Goal: Task Accomplishment & Management: Use online tool/utility

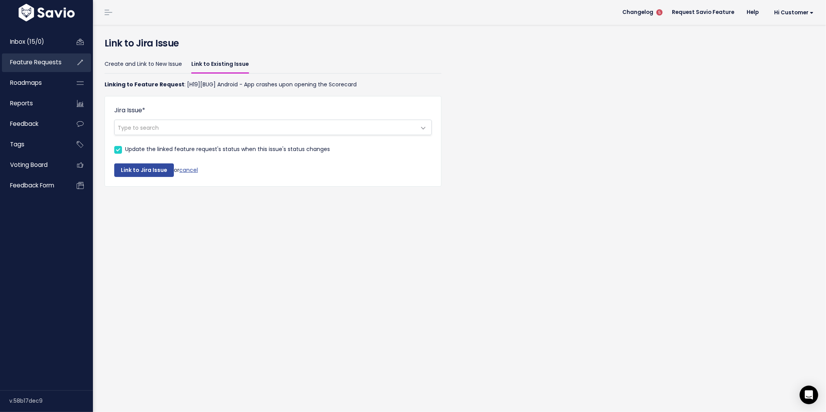
click at [28, 64] on span "Feature Requests" at bounding box center [35, 62] width 51 height 8
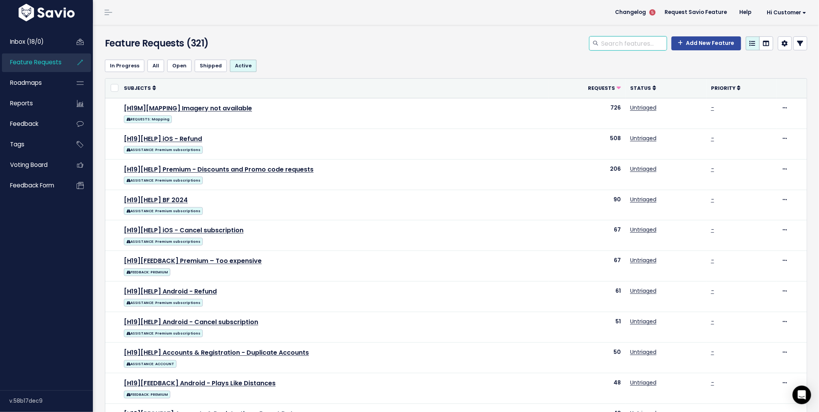
click at [617, 42] on input "search" at bounding box center [634, 43] width 66 height 14
type input "live play"
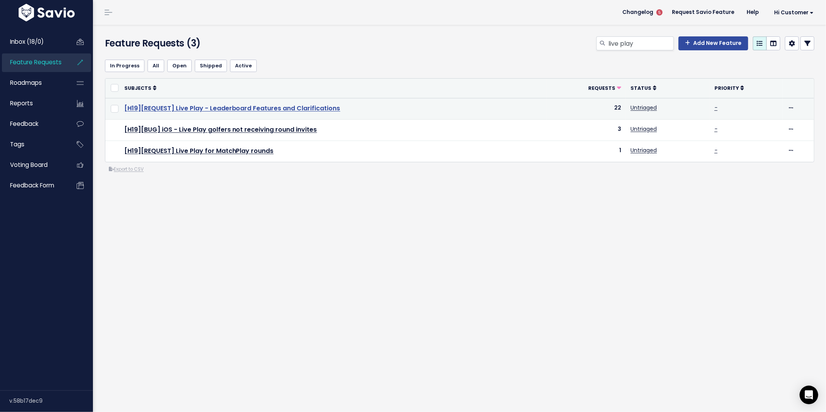
click at [246, 107] on link "[H19][REQUEST] Live Play - Leaderboard Features and Clarifications" at bounding box center [232, 108] width 216 height 9
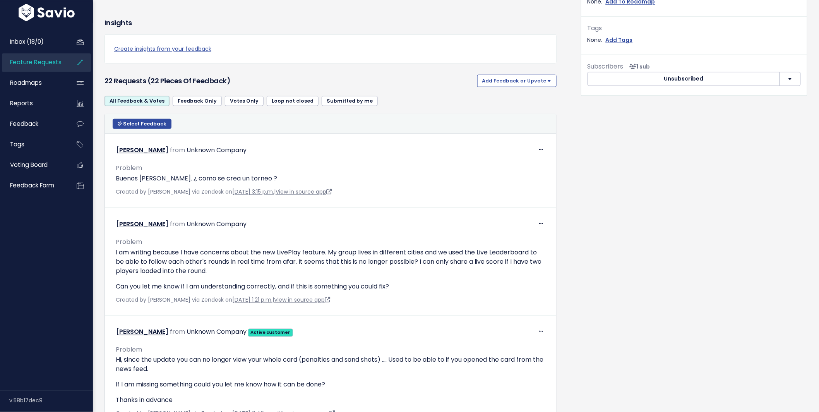
scroll to position [288, 0]
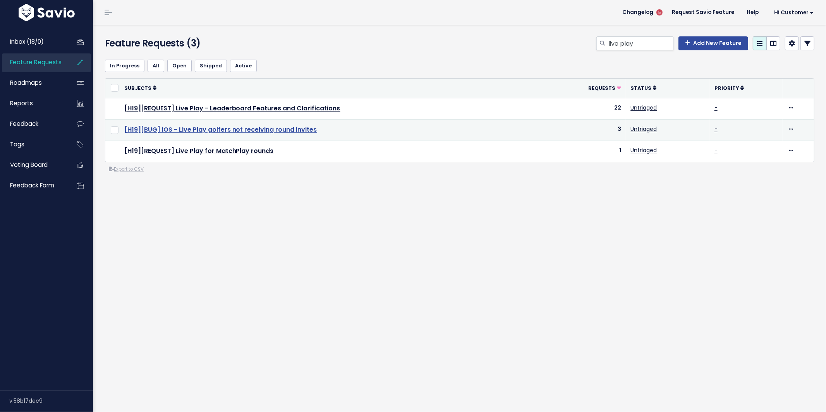
click at [215, 126] on link "[H19][BUG] iOS - Live Play golfers not receiving round invites" at bounding box center [220, 129] width 193 height 9
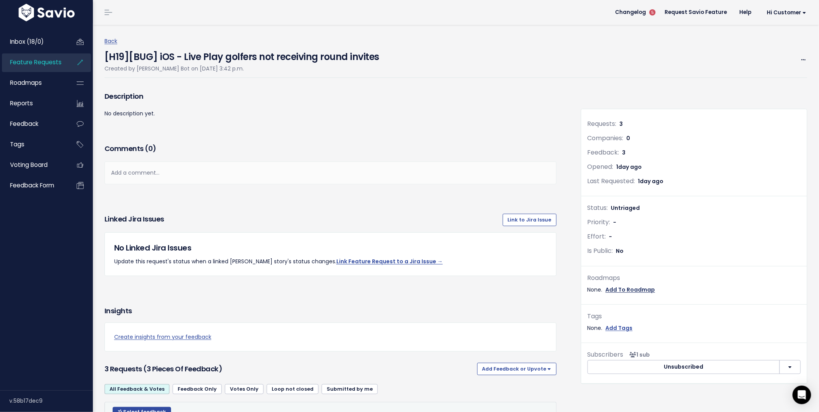
click at [629, 289] on link "Add To Roadmap" at bounding box center [631, 290] width 50 height 10
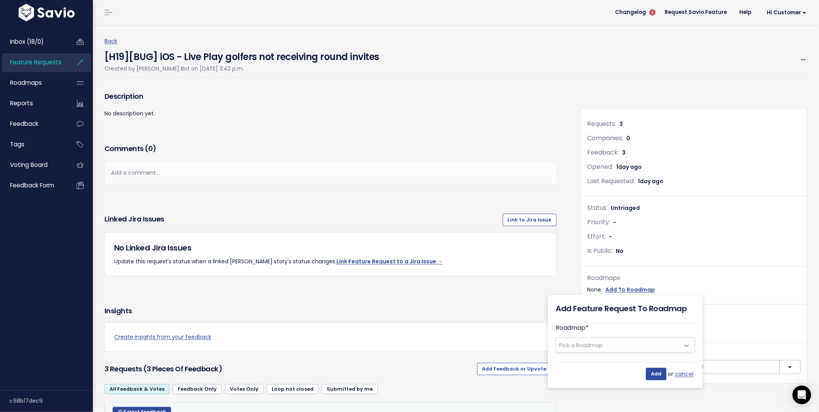
click at [593, 343] on span "Pick a Roadmap" at bounding box center [580, 345] width 43 height 8
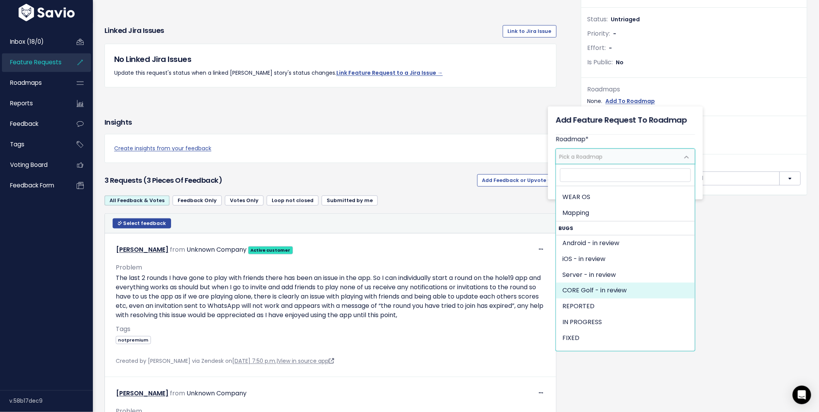
scroll to position [529, 0]
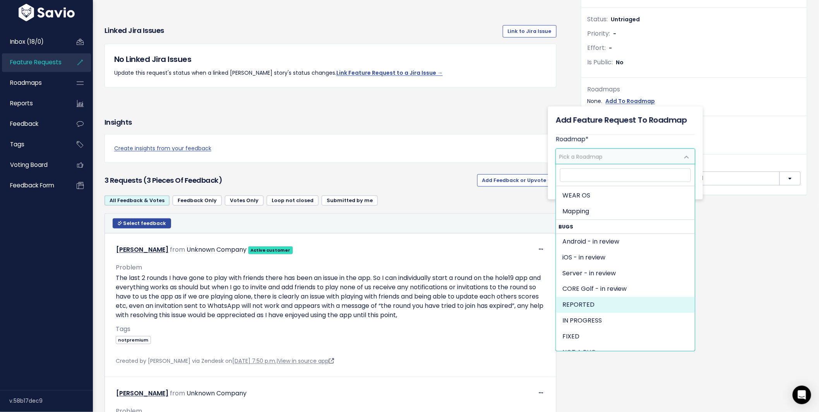
select select "1279"
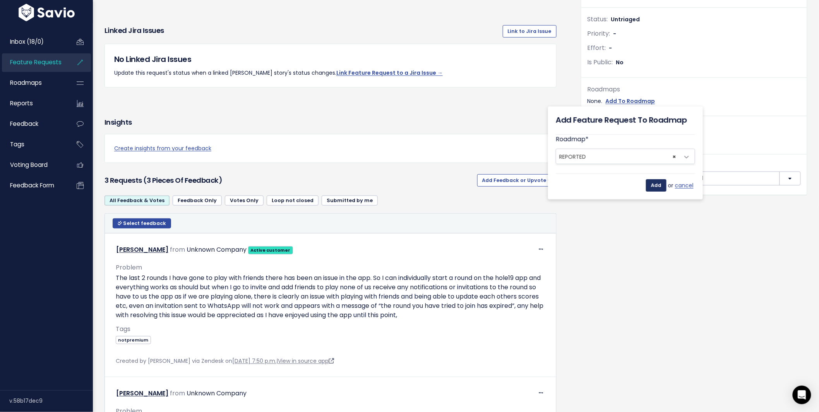
click at [651, 183] on input "Add" at bounding box center [656, 185] width 21 height 12
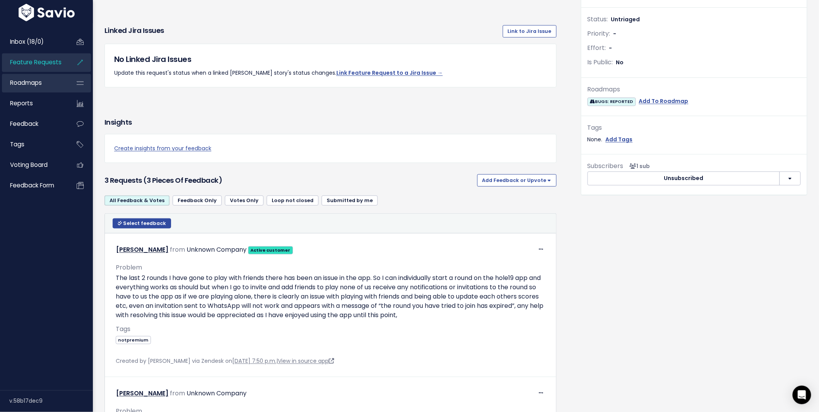
click at [49, 84] on link "Roadmaps" at bounding box center [33, 83] width 62 height 18
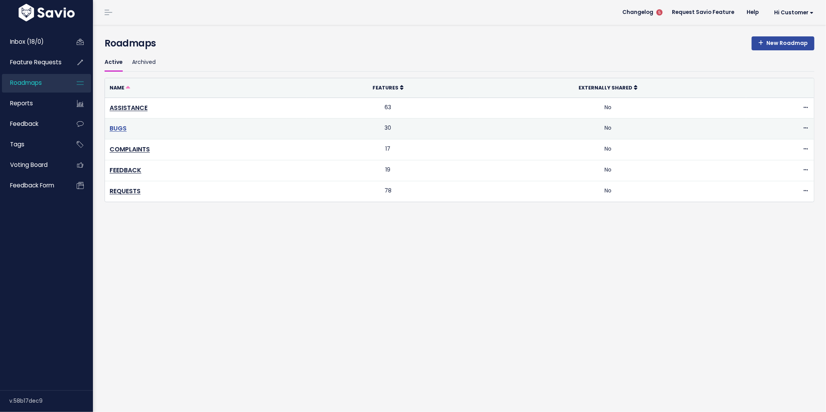
click at [121, 128] on link "BUGS" at bounding box center [118, 128] width 17 height 9
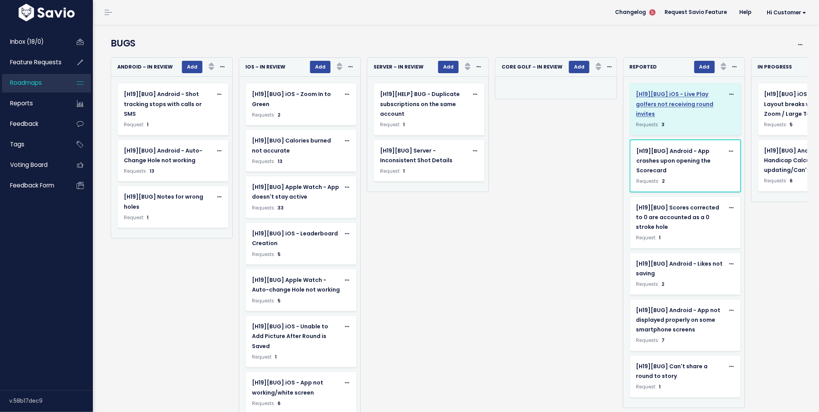
click at [683, 103] on span "[H19][BUG] iOS - Live Play golfers not receiving round invites" at bounding box center [674, 103] width 77 height 27
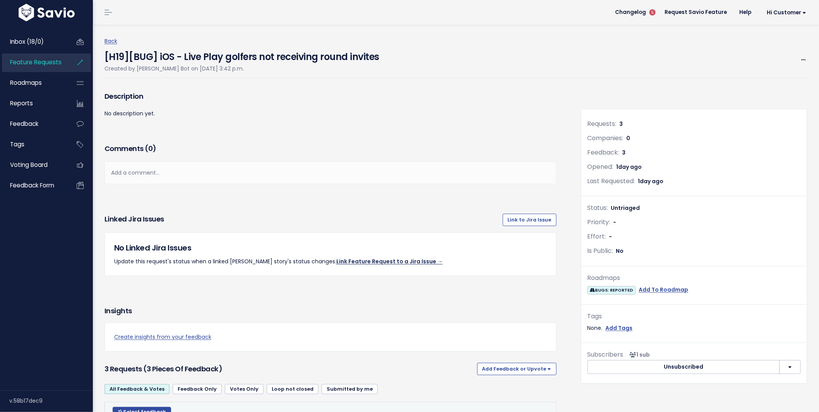
click at [363, 262] on link "Link Feature Request to a Jira Issue →" at bounding box center [389, 261] width 106 height 8
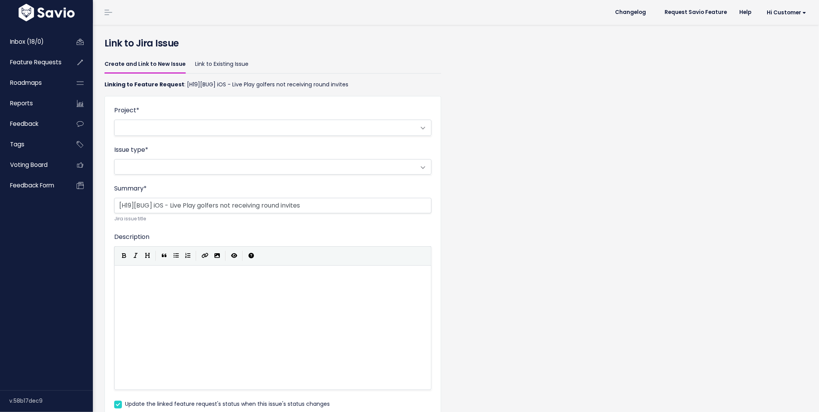
click at [163, 127] on span at bounding box center [265, 127] width 301 height 15
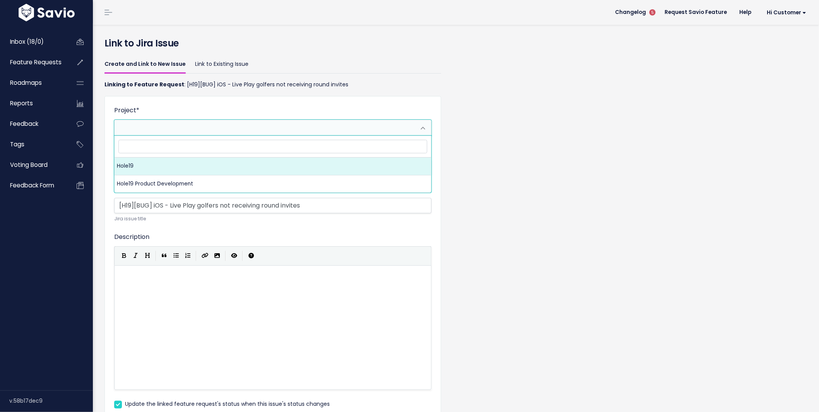
select select "10000"
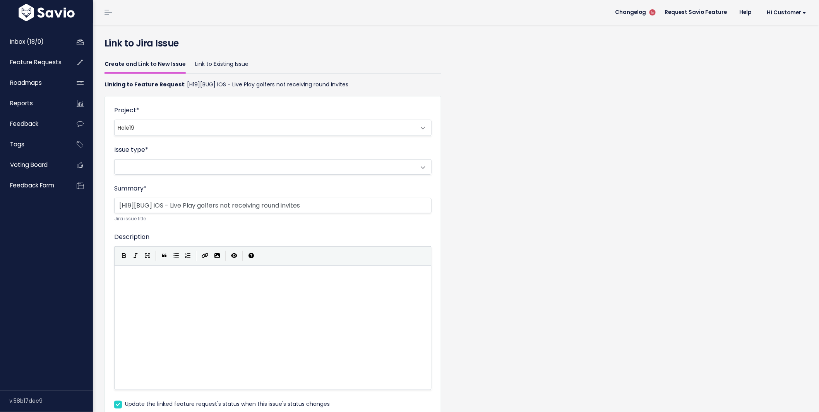
click at [155, 167] on span at bounding box center [265, 166] width 301 height 15
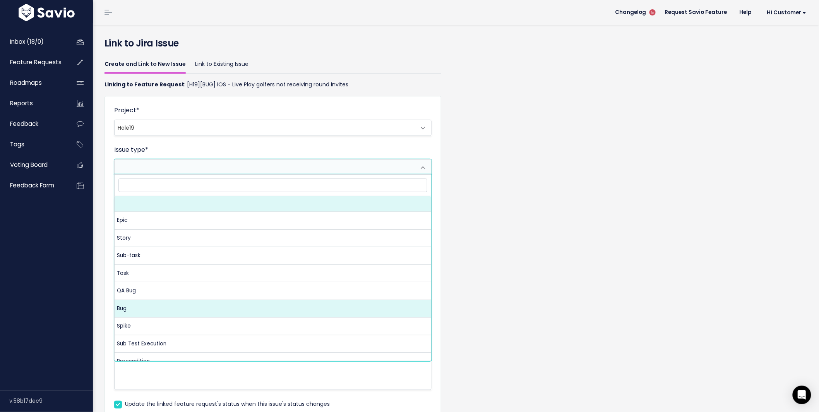
select select
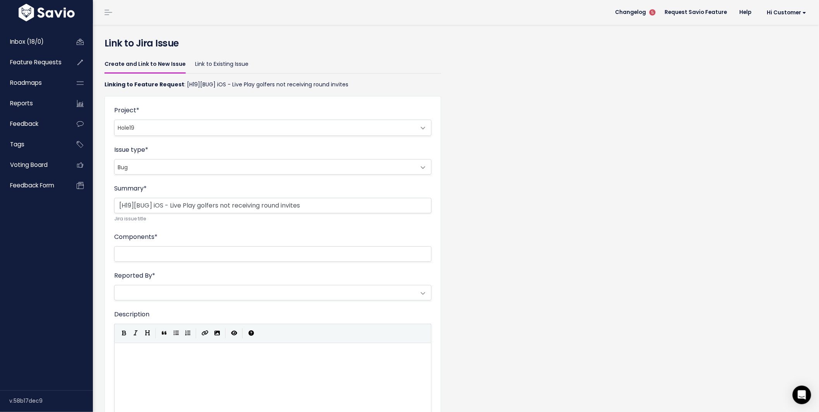
select select "10004"
drag, startPoint x: 135, startPoint y: 203, endPoint x: 109, endPoint y: 203, distance: 26.3
click at [109, 203] on div "Project * Hole19 Hole19 Product Development Hole19 Issue type * Epic Story Sub-…" at bounding box center [272, 307] width 337 height 423
drag, startPoint x: 157, startPoint y: 202, endPoint x: 90, endPoint y: 204, distance: 67.0
click at [90, 204] on div "Inbox (18/0) Feature Requests Roadmaps" at bounding box center [409, 274] width 819 height 549
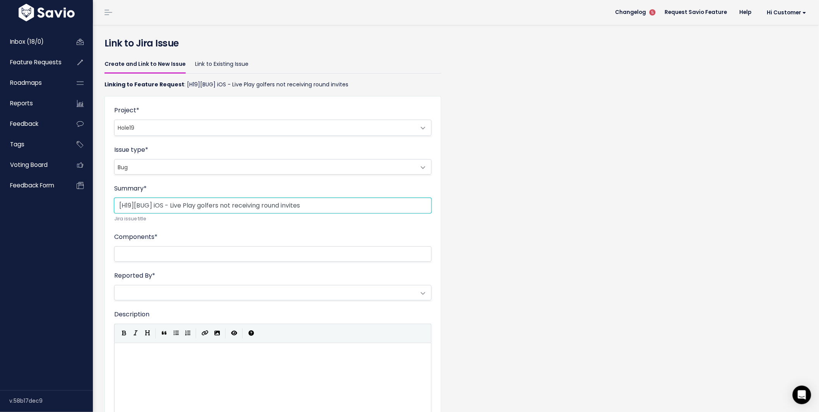
click at [164, 206] on input "[H19][BUG] iOS - Live Play golfers not receiving round invites" at bounding box center [272, 205] width 317 height 15
drag, startPoint x: 164, startPoint y: 205, endPoint x: 102, endPoint y: 206, distance: 61.5
click at [102, 206] on div "Create and Link to New Issue Link to Existing Issue Linking to Feature Request …" at bounding box center [273, 294] width 348 height 483
click at [141, 202] on input "[iOS] - Live Play golfers not receiving round invites" at bounding box center [272, 205] width 317 height 15
drag, startPoint x: 138, startPoint y: 207, endPoint x: 290, endPoint y: 209, distance: 152.1
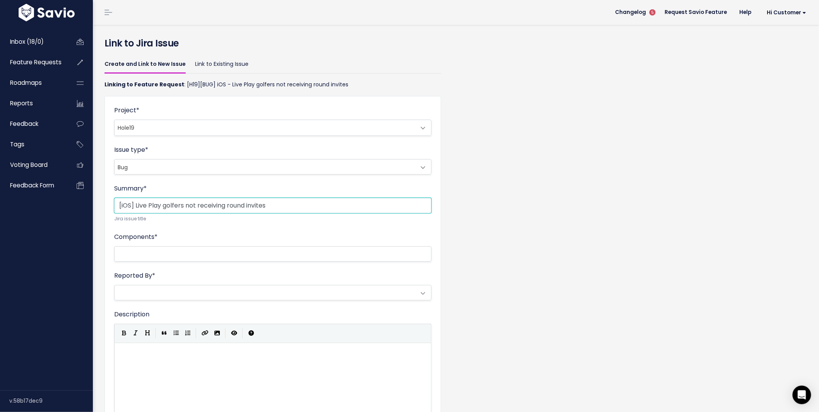
click at [290, 209] on input "[iOS] Live Play golfers not receiving round invites" at bounding box center [272, 205] width 317 height 15
click at [290, 208] on input "[iOS] Live Play golfers not receiving round invites" at bounding box center [272, 205] width 317 height 15
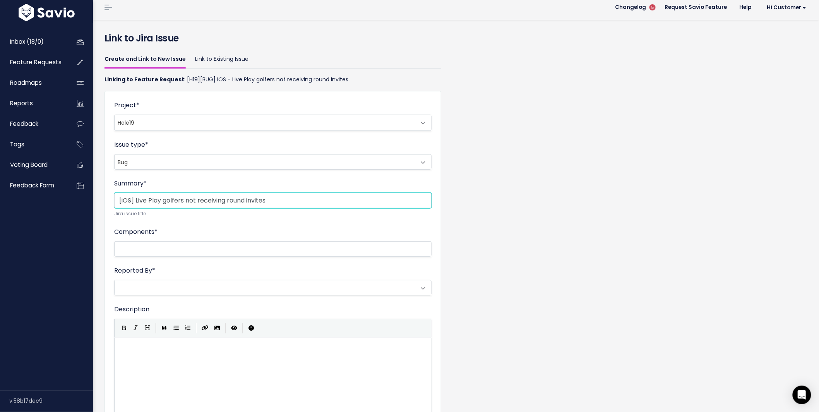
type input "[iOS] Live Play golfers not receiving round invites"
click at [169, 247] on li at bounding box center [270, 249] width 309 height 10
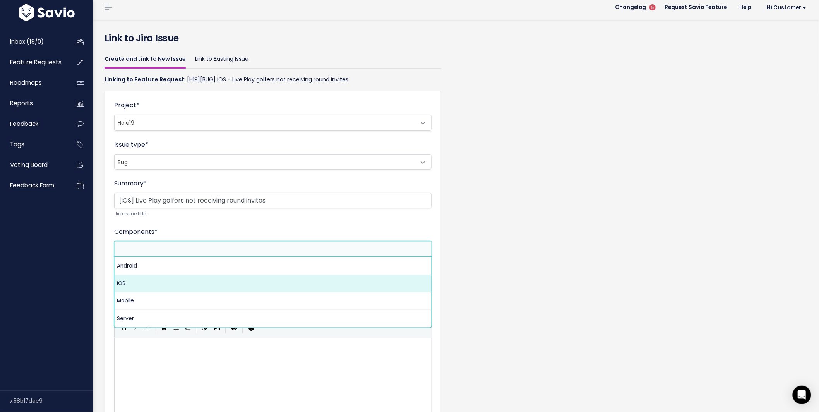
select select "10001"
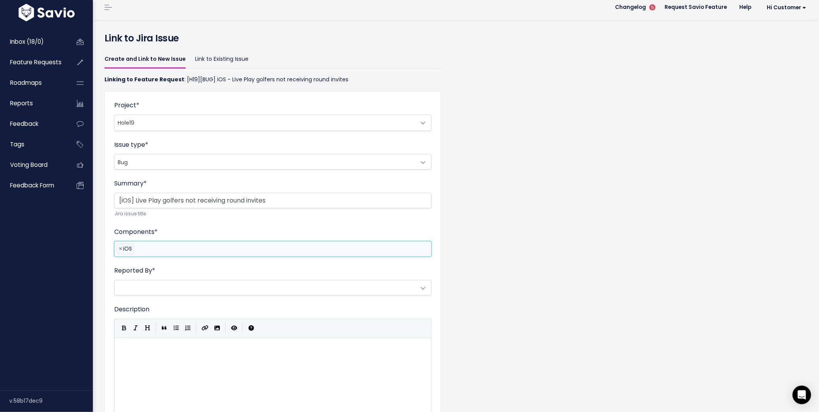
scroll to position [9, 0]
click at [171, 248] on li at bounding box center [280, 249] width 289 height 10
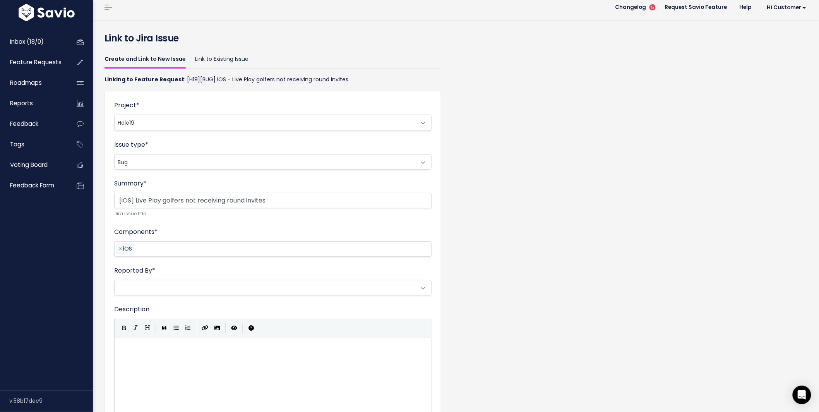
click at [195, 228] on div "Components * Android , iOS , Mobile , Server × iOS" at bounding box center [272, 241] width 317 height 29
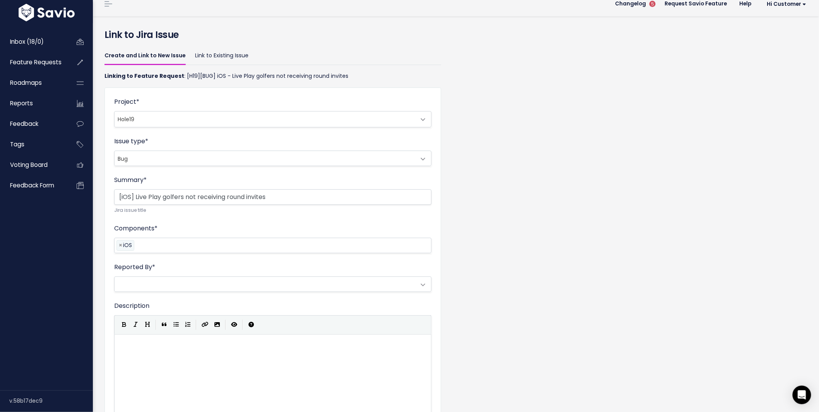
scroll to position [14, 0]
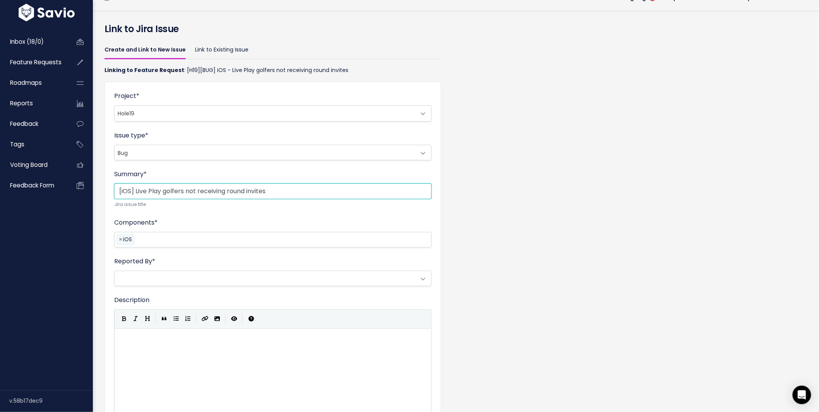
drag, startPoint x: 135, startPoint y: 189, endPoint x: 319, endPoint y: 191, distance: 183.8
click at [319, 191] on input "[iOS] Live Play golfers not receiving round invites" at bounding box center [272, 190] width 317 height 15
type input "[iOS] Golfers not receiving invites to join rounds"
click at [175, 209] on form "Project * Hole19 Hole19 Product Development Hole19 Issue type * Epic Story Sub-…" at bounding box center [272, 293] width 317 height 404
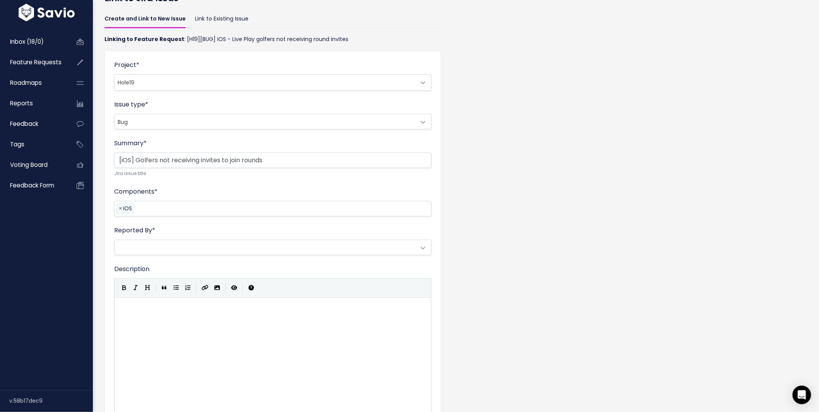
scroll to position [57, 0]
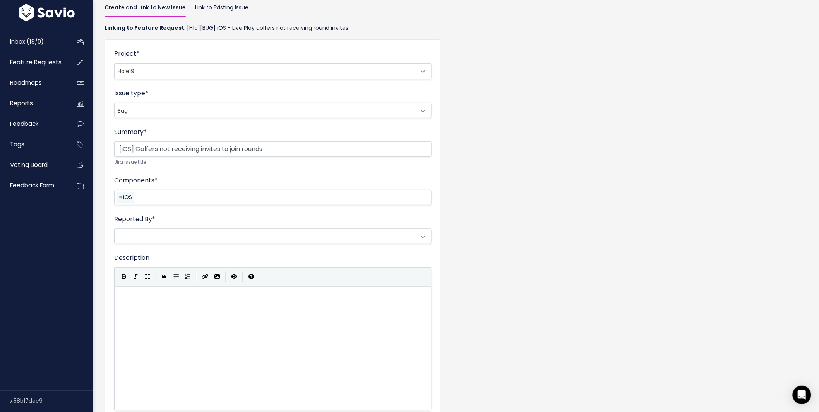
click at [150, 238] on span at bounding box center [265, 236] width 301 height 15
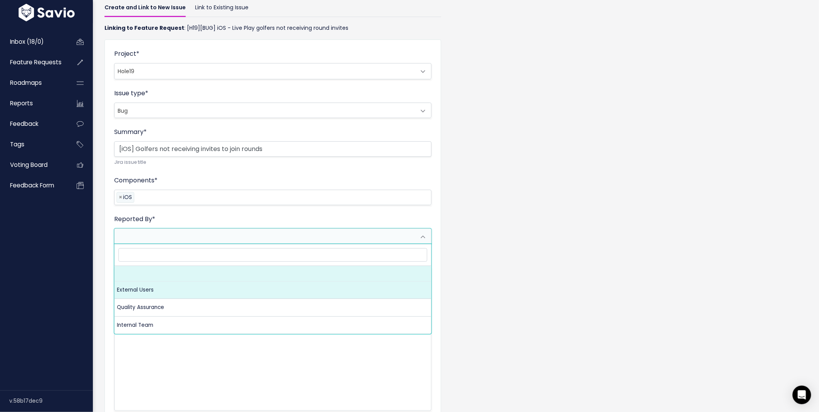
select select "10007"
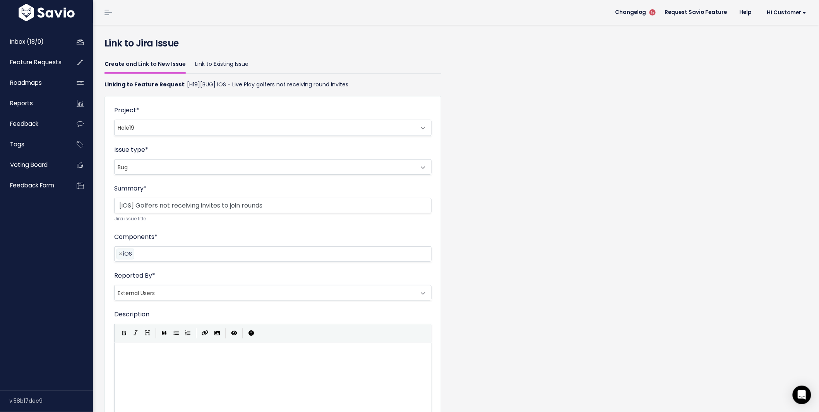
scroll to position [144, 0]
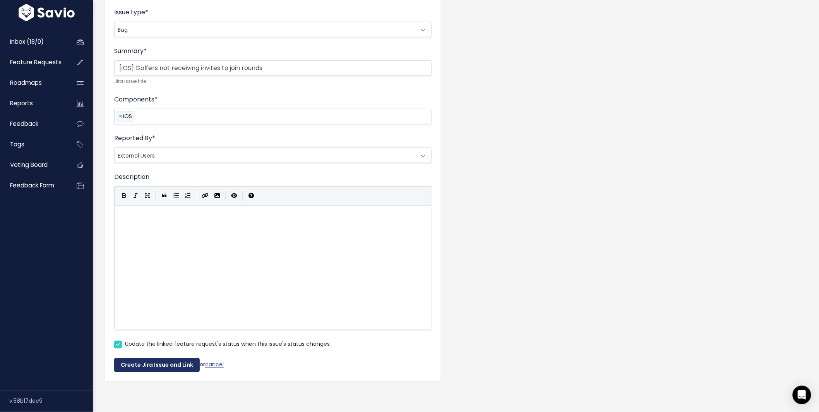
click at [147, 360] on button "Create Jira Issue and Link" at bounding box center [157, 365] width 86 height 14
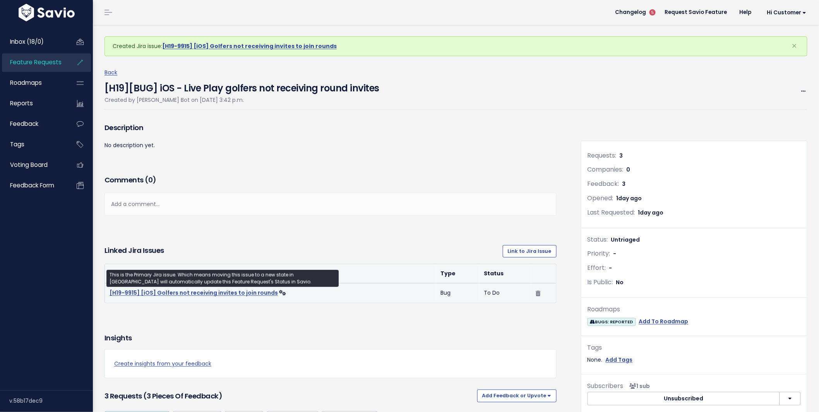
click at [193, 293] on link "[H19-9915] [iOS] Golfers not receiving invites to join rounds" at bounding box center [194, 293] width 168 height 8
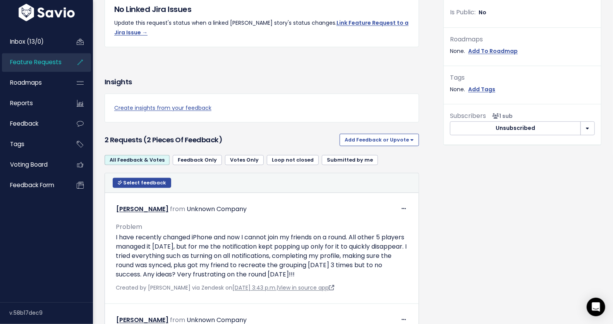
scroll to position [383, 0]
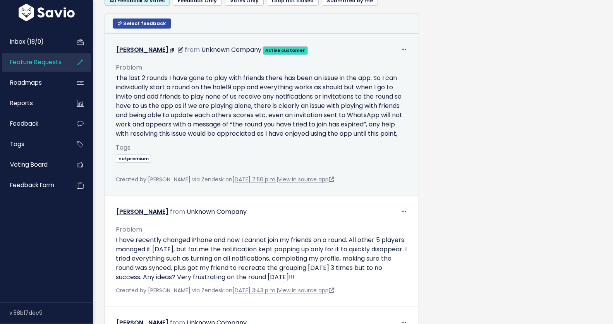
scroll to position [453, 0]
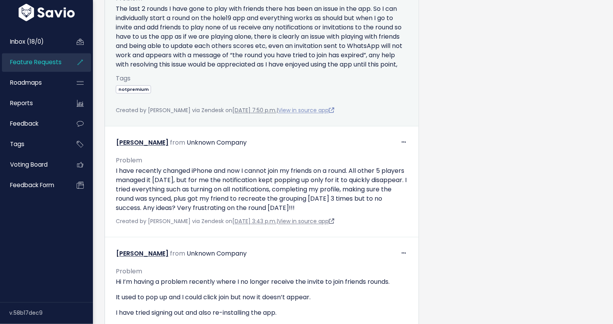
click at [315, 114] on link "View in source app" at bounding box center [306, 110] width 56 height 8
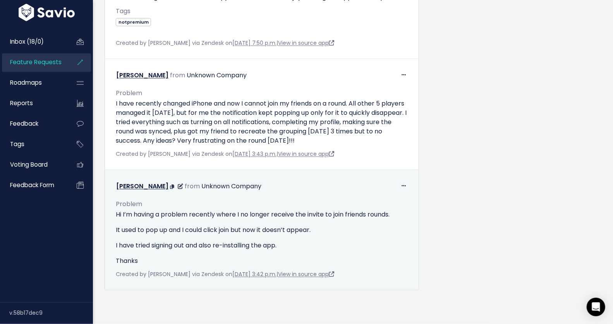
scroll to position [546, 0]
click at [299, 271] on link "View in source app" at bounding box center [306, 275] width 56 height 8
